Goal: Task Accomplishment & Management: Manage account settings

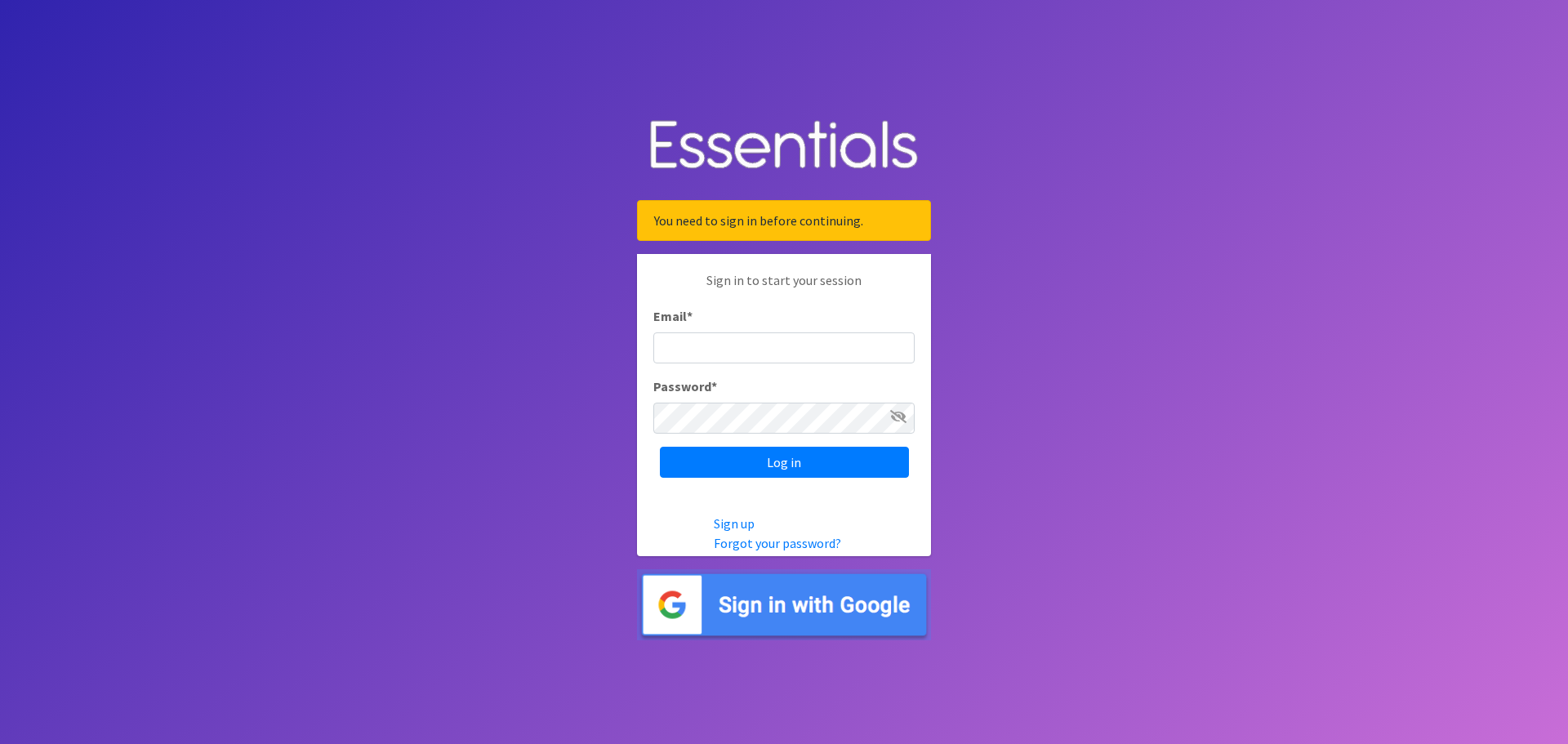
click at [699, 343] on input "Email *" at bounding box center [784, 347] width 262 height 31
type input "[PERSON_NAME][EMAIL_ADDRESS][PERSON_NAME][DOMAIN_NAME]"
click at [660, 447] on input "Log in" at bounding box center [784, 462] width 249 height 31
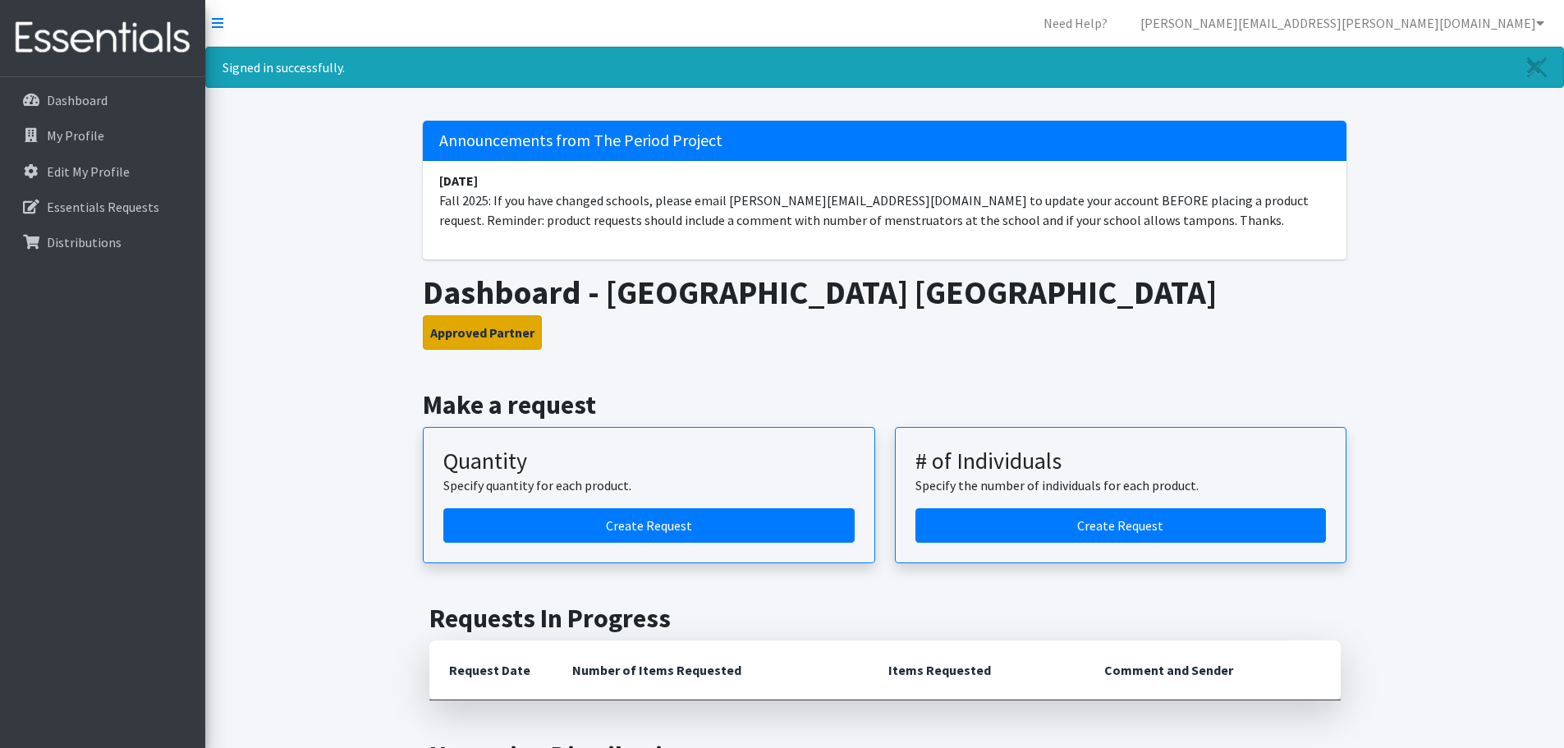
click at [485, 335] on button "Approved Partner" at bounding box center [482, 332] width 119 height 34
click at [79, 202] on p "Essentials Requests" at bounding box center [103, 207] width 112 height 16
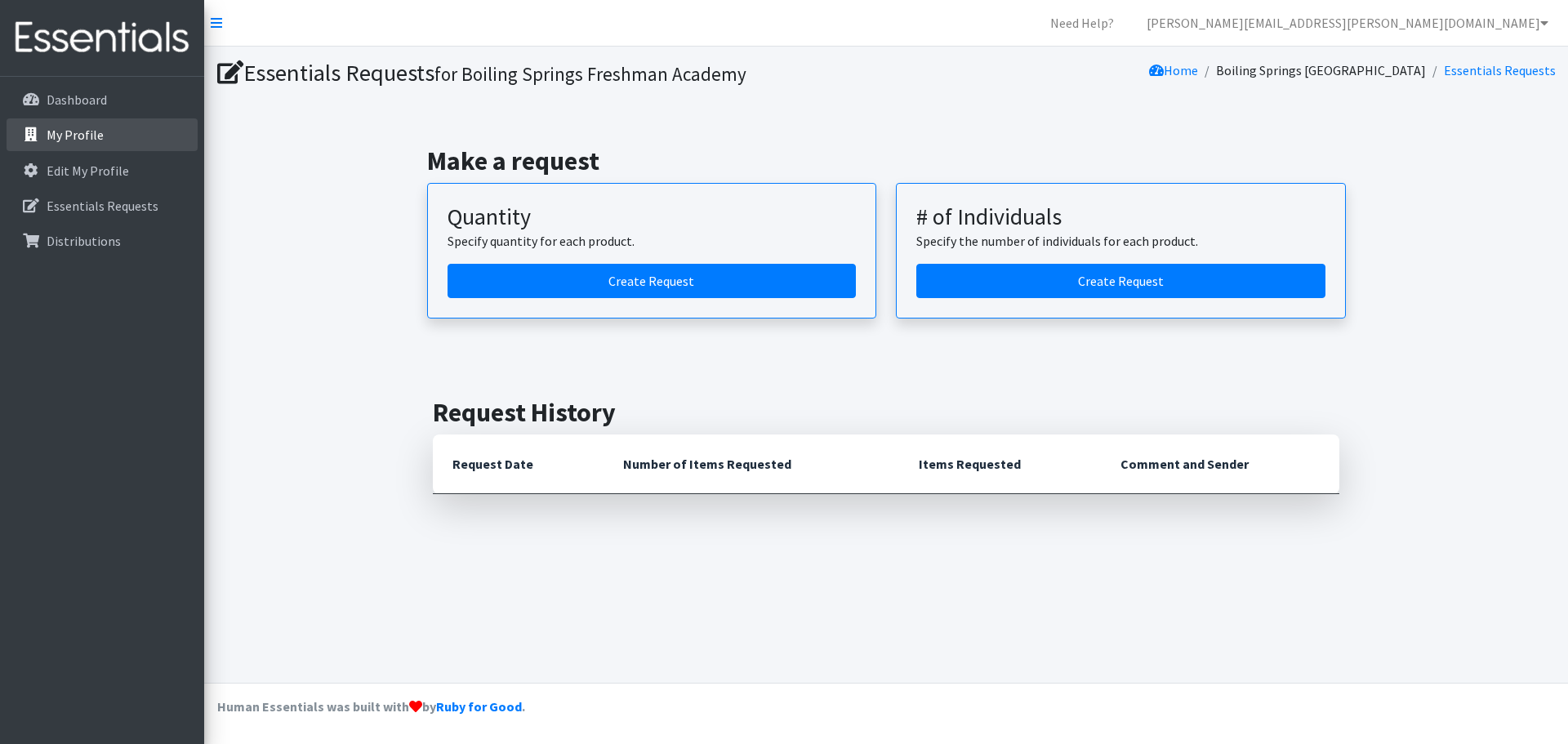
click at [83, 132] on p "My Profile" at bounding box center [75, 134] width 57 height 16
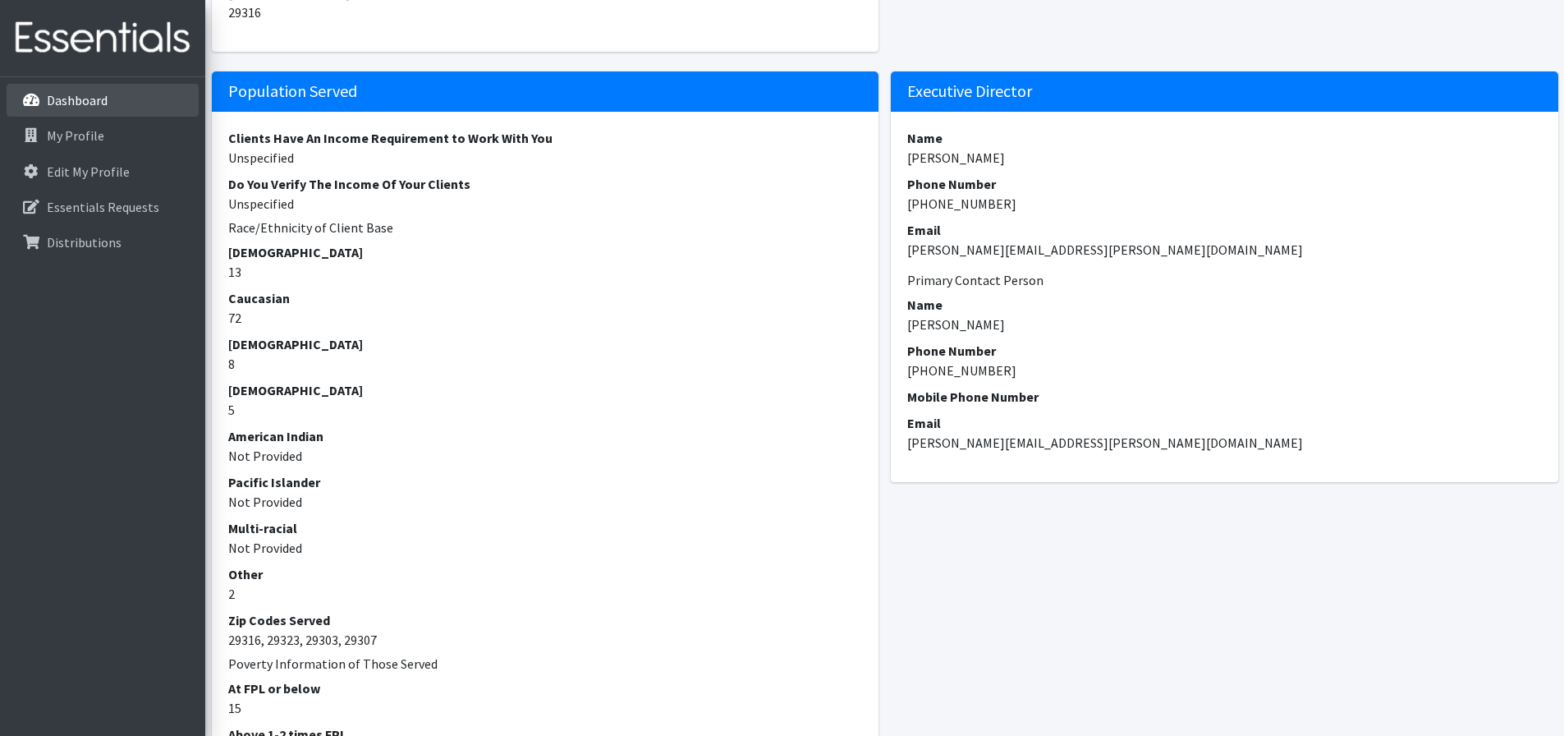
scroll to position [597, 0]
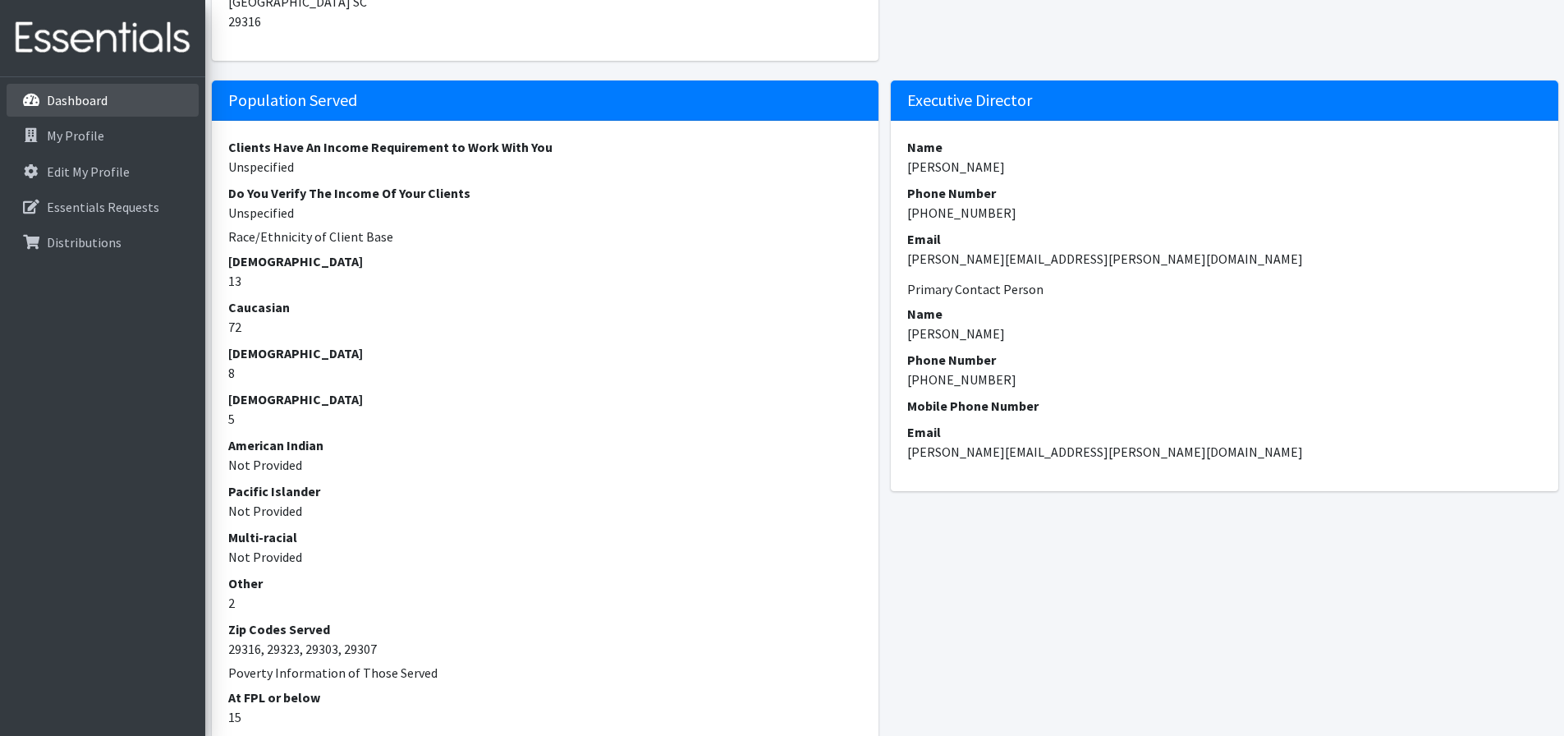
click at [66, 94] on p "Dashboard" at bounding box center [77, 100] width 61 height 16
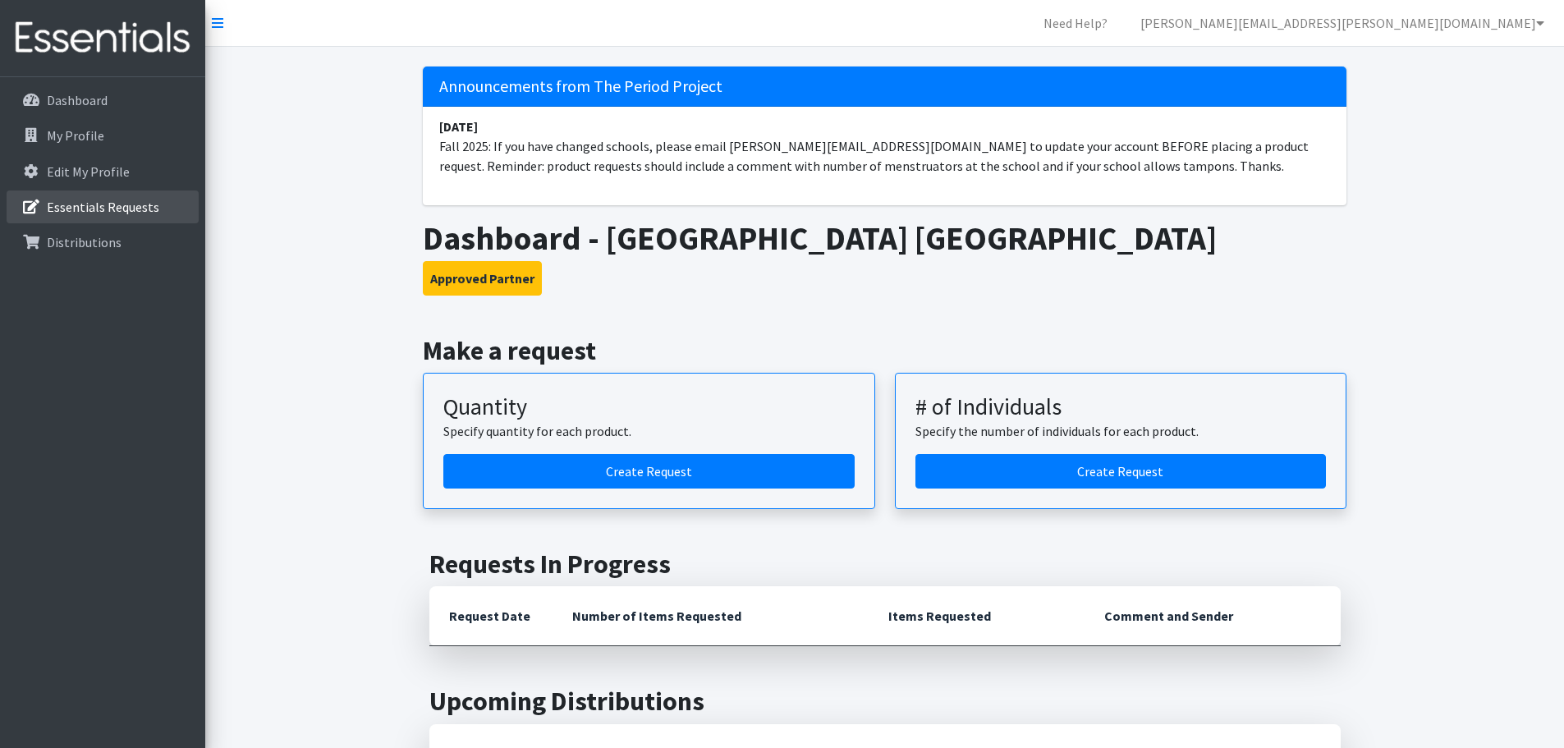
click at [109, 204] on p "Essentials Requests" at bounding box center [103, 207] width 112 height 16
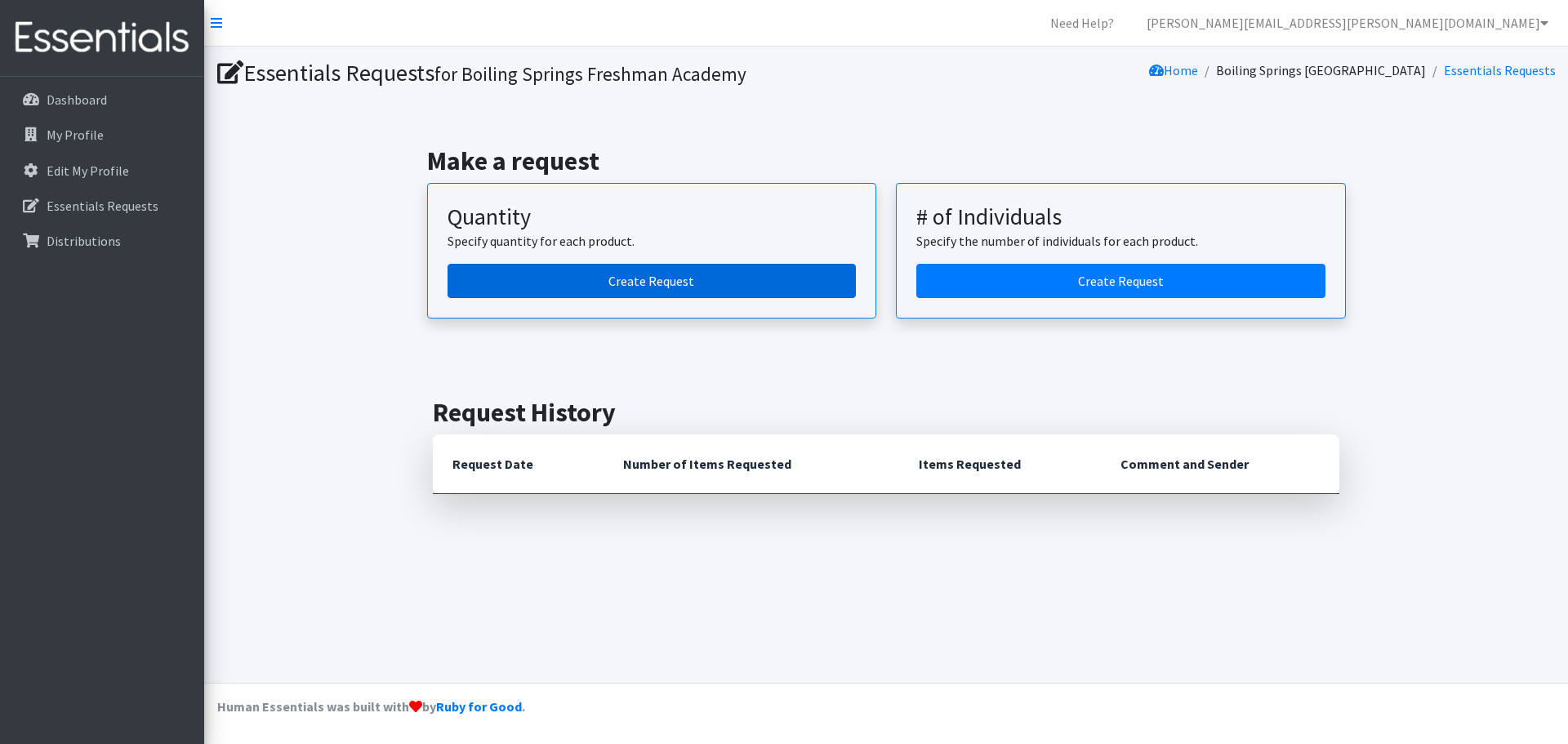
click at [714, 283] on link "Create Request" at bounding box center [652, 280] width 409 height 34
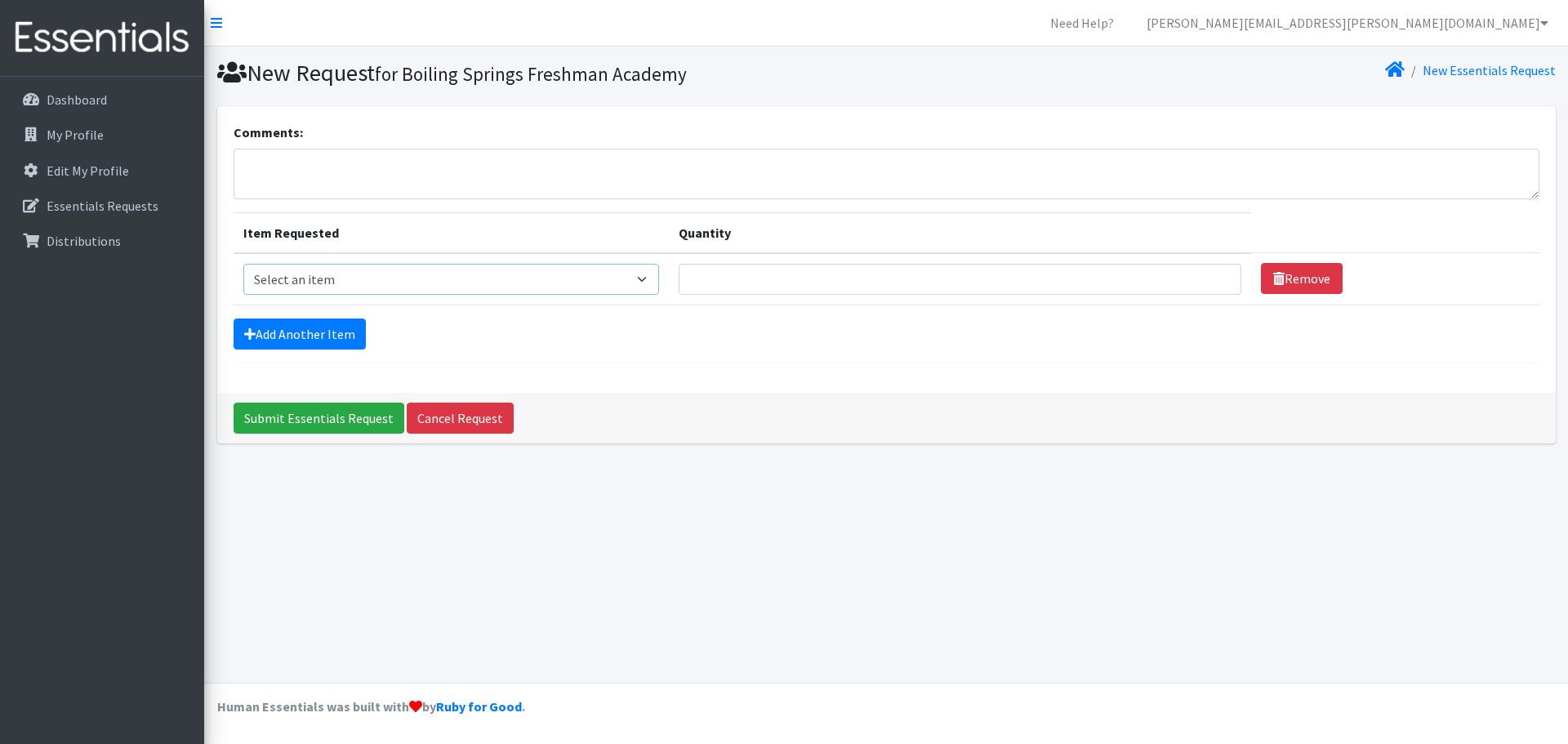
click at [352, 279] on select "Select an item Adult Period Pack Student Period Pack" at bounding box center [452, 279] width 417 height 31
select select "7756"
click at [244, 264] on select "Select an item Adult Period Pack Student Period Pack" at bounding box center [452, 279] width 417 height 31
click at [879, 280] on input "Quantity" at bounding box center [960, 279] width 563 height 31
click at [416, 185] on textarea "Comments:" at bounding box center [886, 173] width 1306 height 51
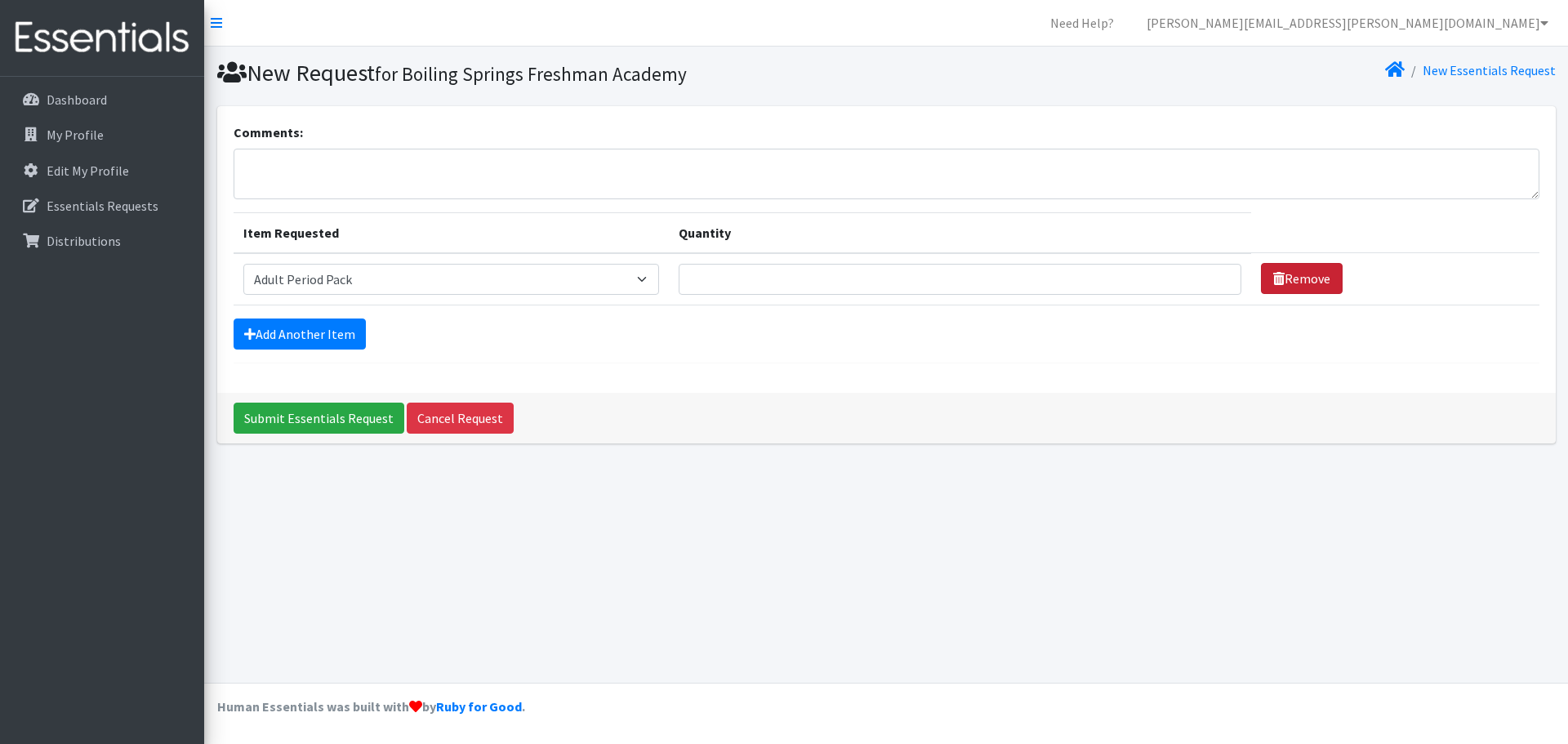
click at [1279, 281] on link "Remove" at bounding box center [1302, 278] width 82 height 31
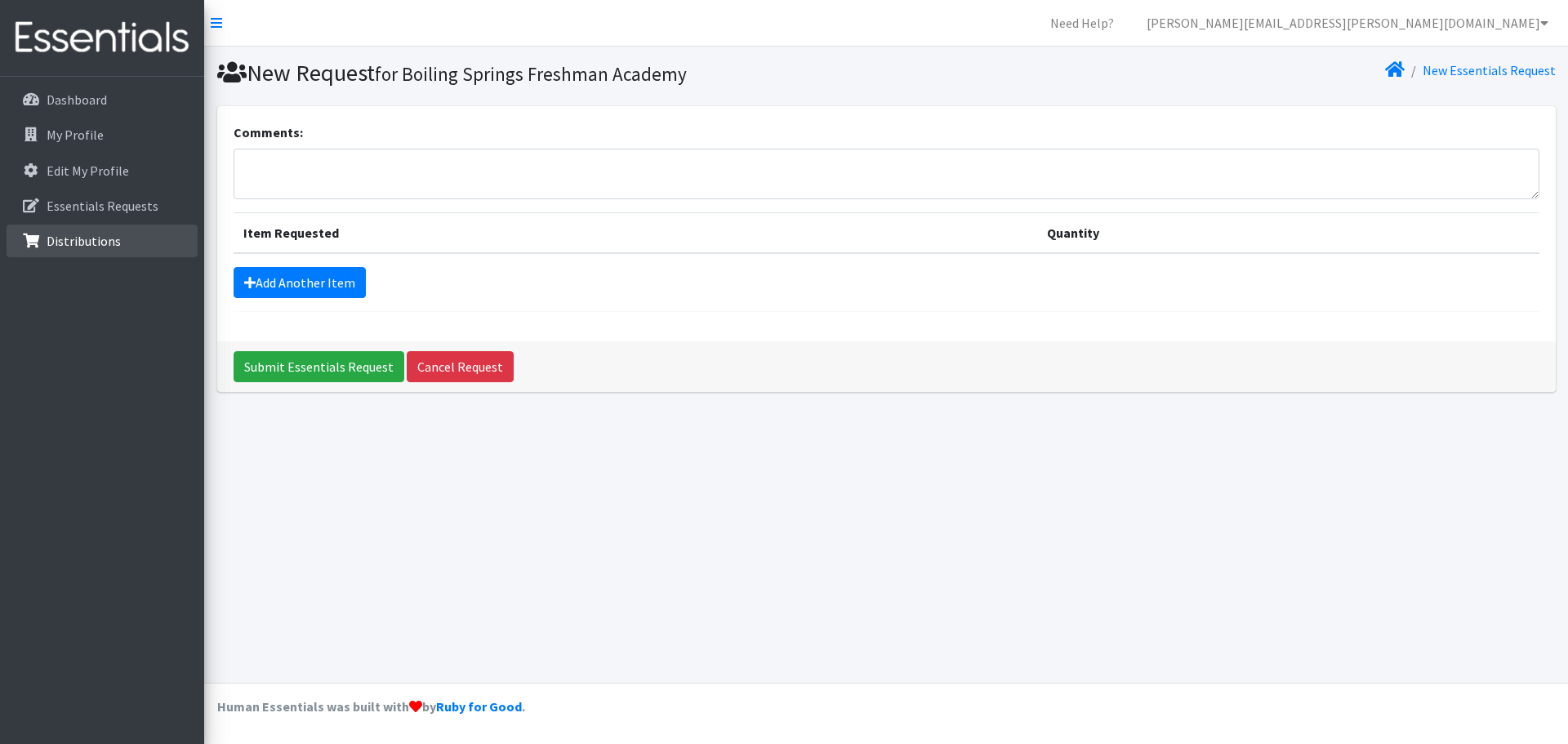
click at [85, 240] on p "Distributions" at bounding box center [84, 241] width 75 height 16
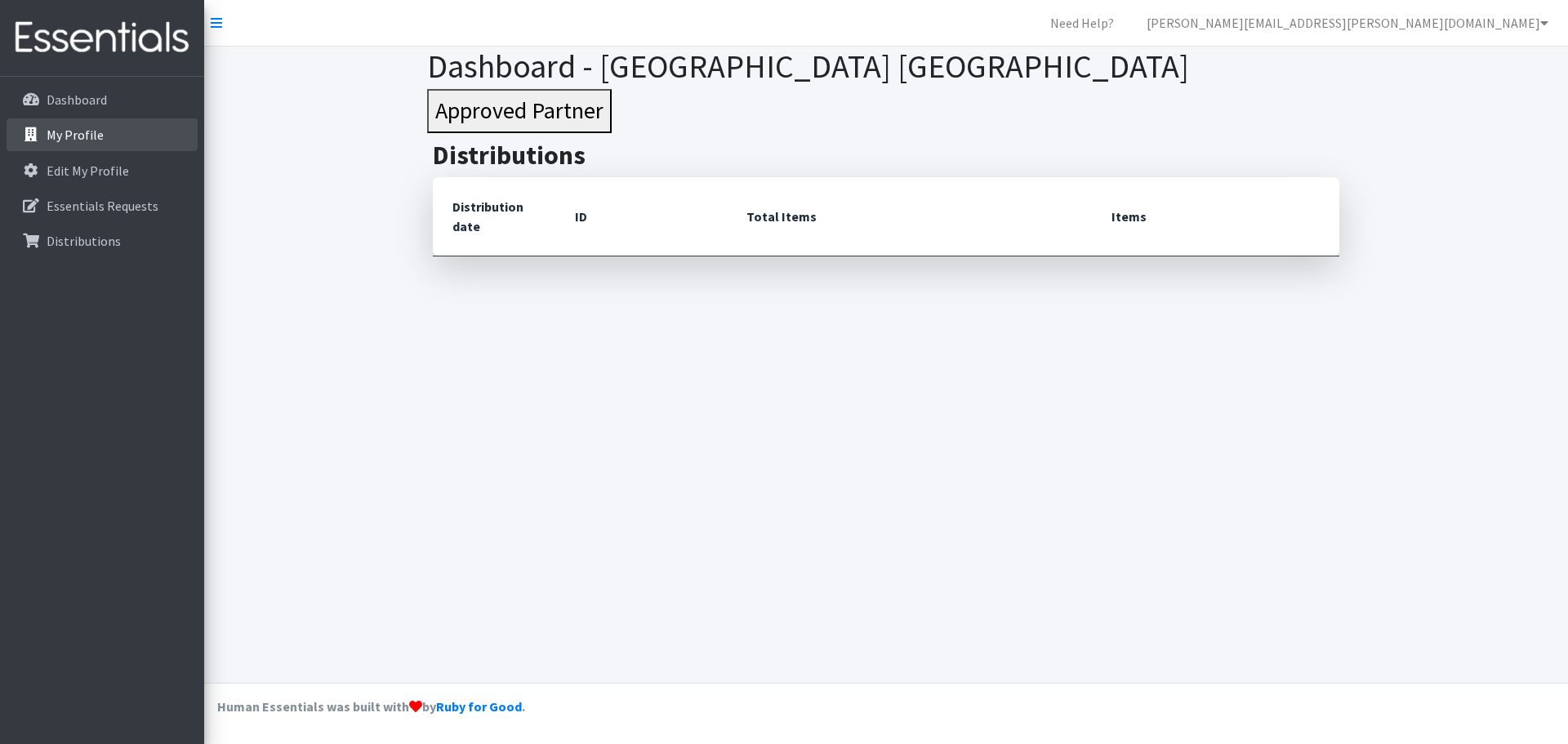
click at [67, 137] on p "My Profile" at bounding box center [75, 134] width 57 height 16
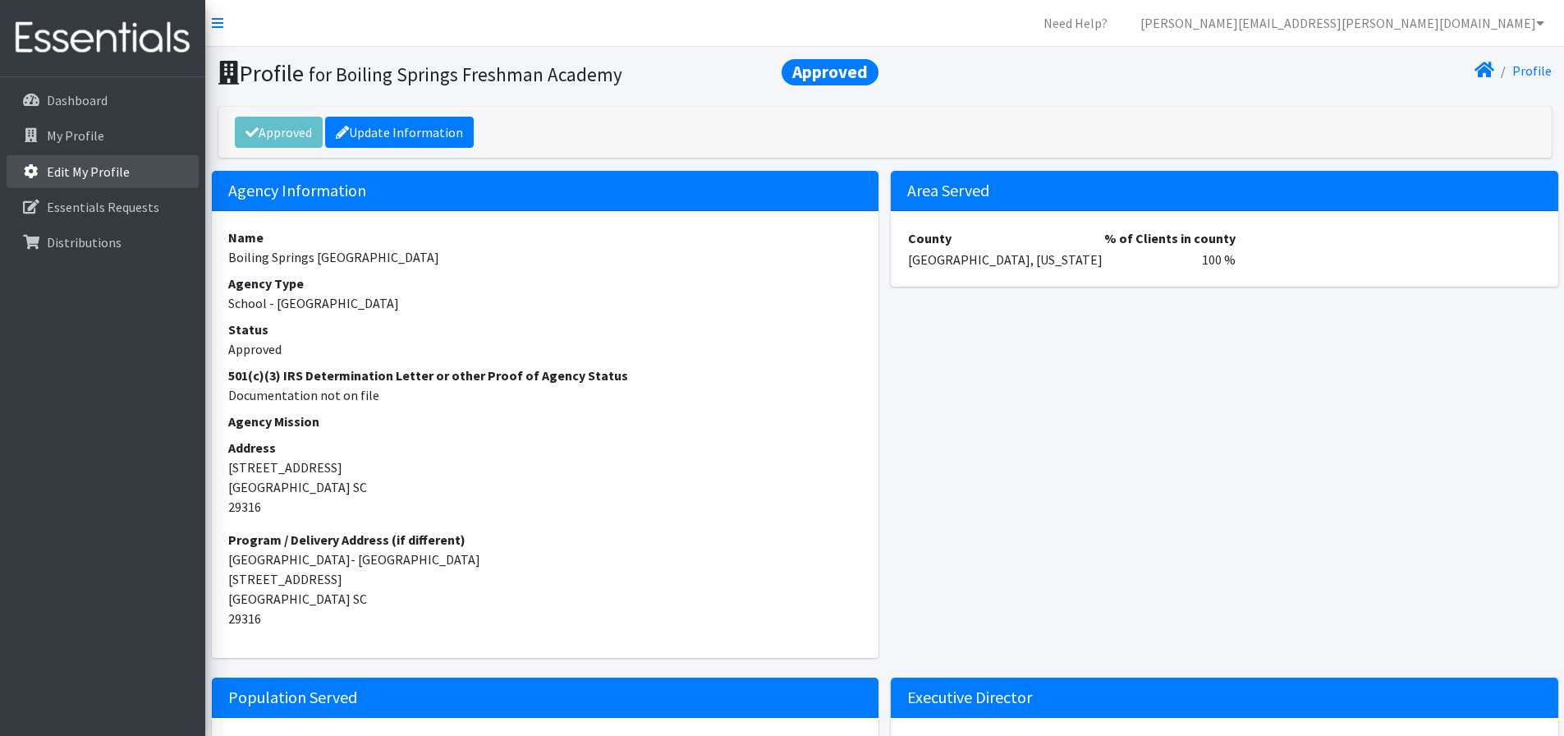
click at [94, 168] on p "Edit My Profile" at bounding box center [88, 171] width 83 height 16
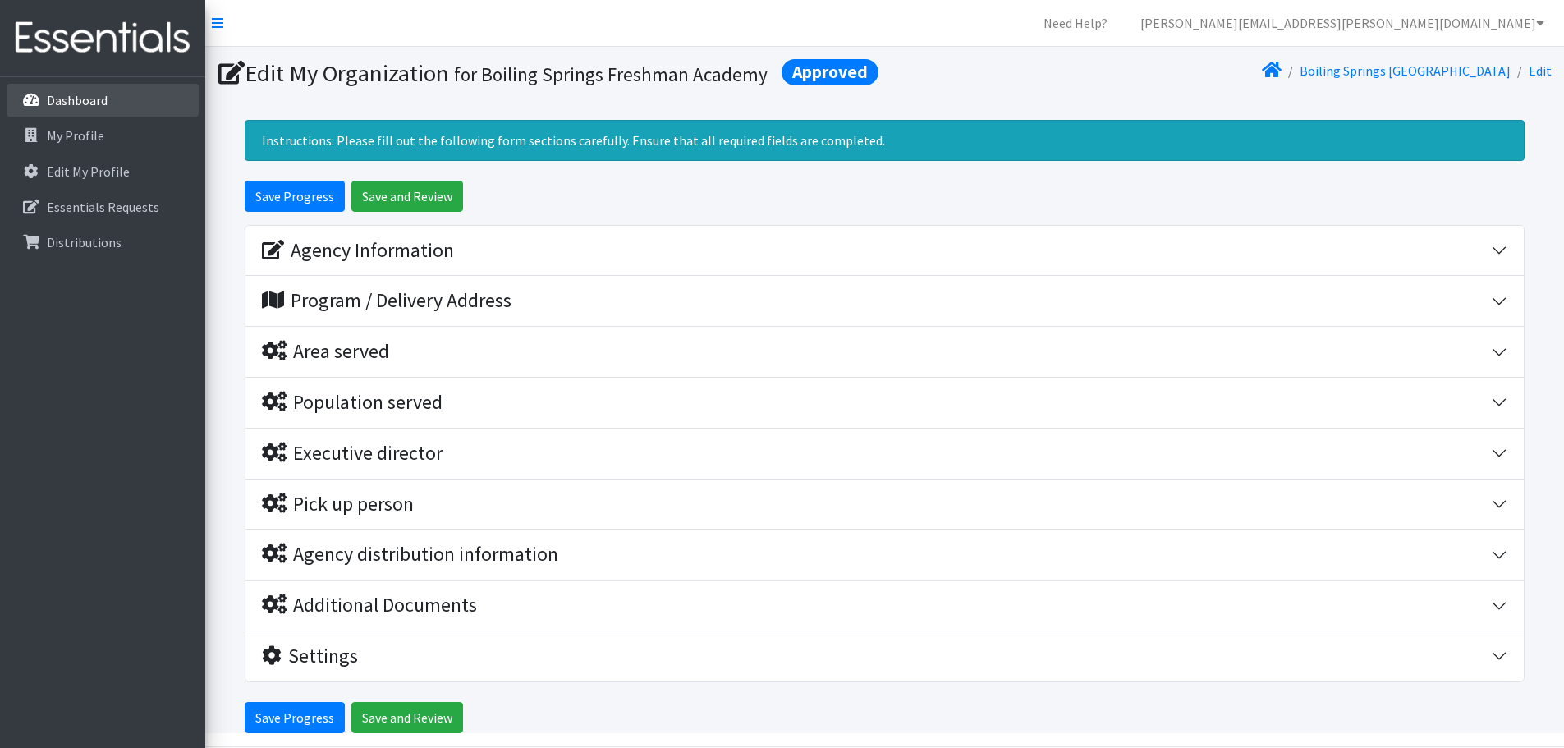
click at [74, 97] on p "Dashboard" at bounding box center [77, 100] width 61 height 16
